Goal: Navigation & Orientation: Find specific page/section

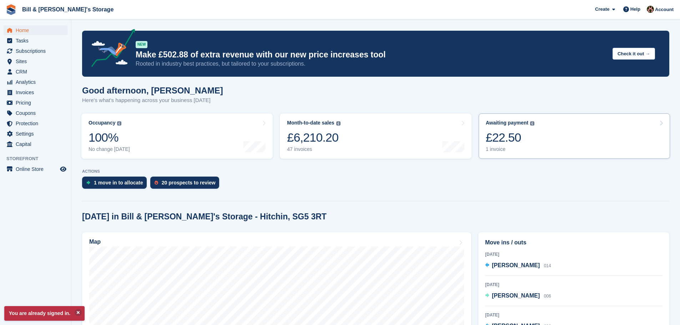
click at [530, 138] on div "£22.50" at bounding box center [510, 137] width 49 height 15
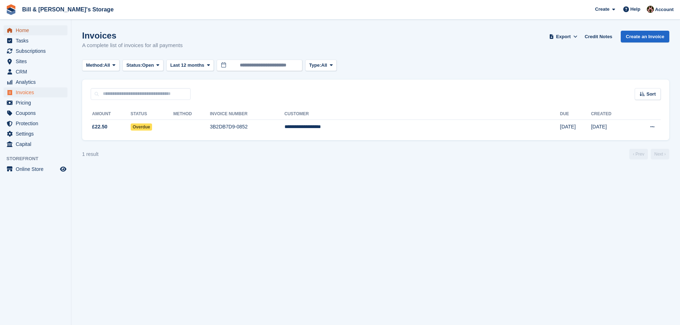
click at [18, 32] on span "Home" at bounding box center [37, 30] width 43 height 10
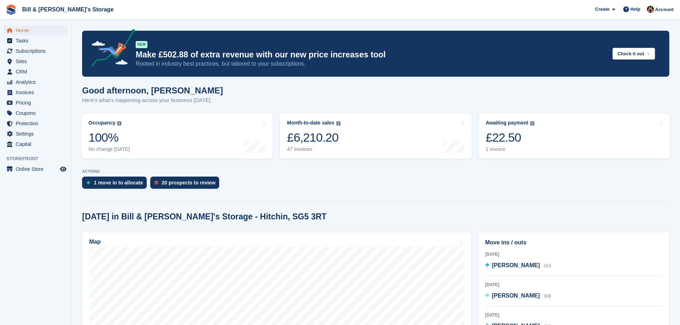
click at [359, 134] on link "Month-to-date sales The sum of all finalised invoices generated this month to d…" at bounding box center [375, 135] width 191 height 45
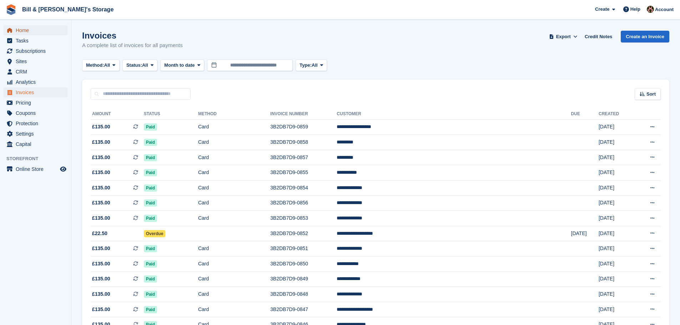
click at [19, 28] on span "Home" at bounding box center [37, 30] width 43 height 10
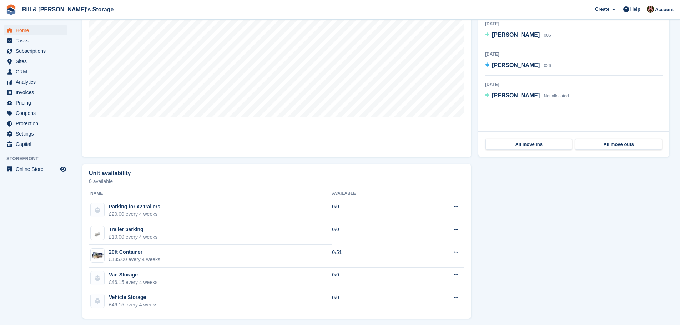
scroll to position [265, 0]
